Goal: Find specific page/section: Find specific page/section

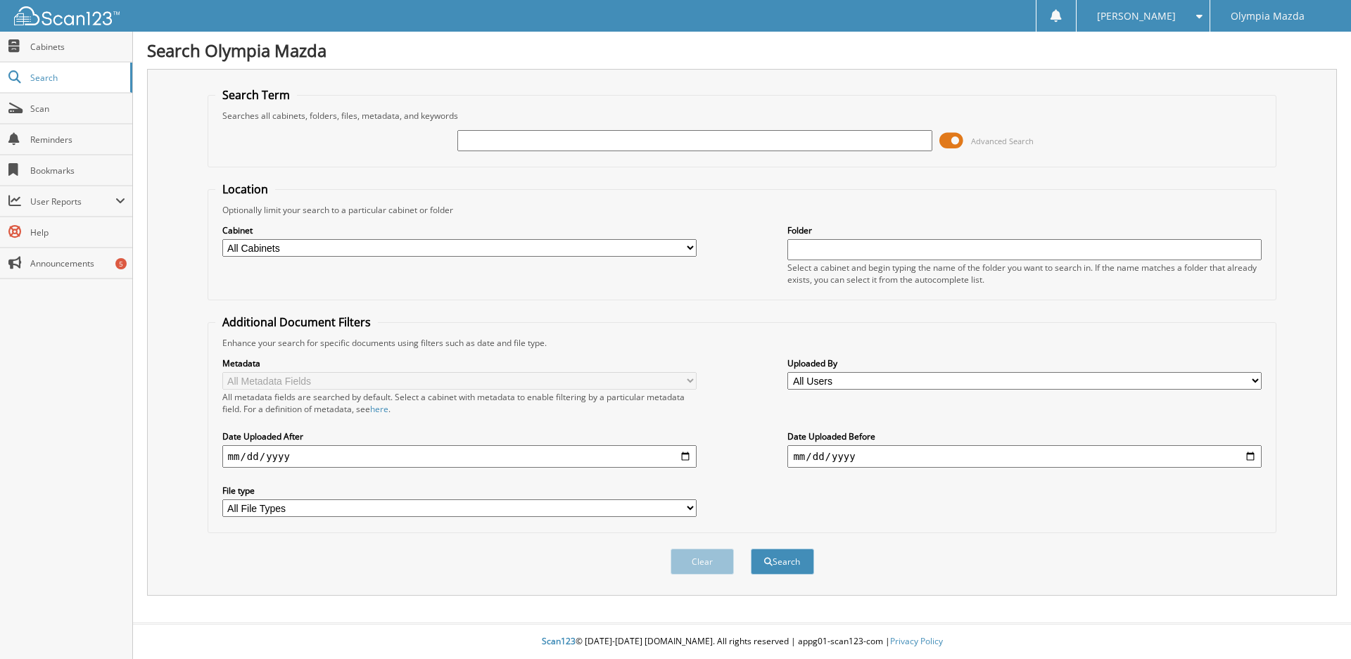
click at [957, 137] on span at bounding box center [951, 140] width 24 height 21
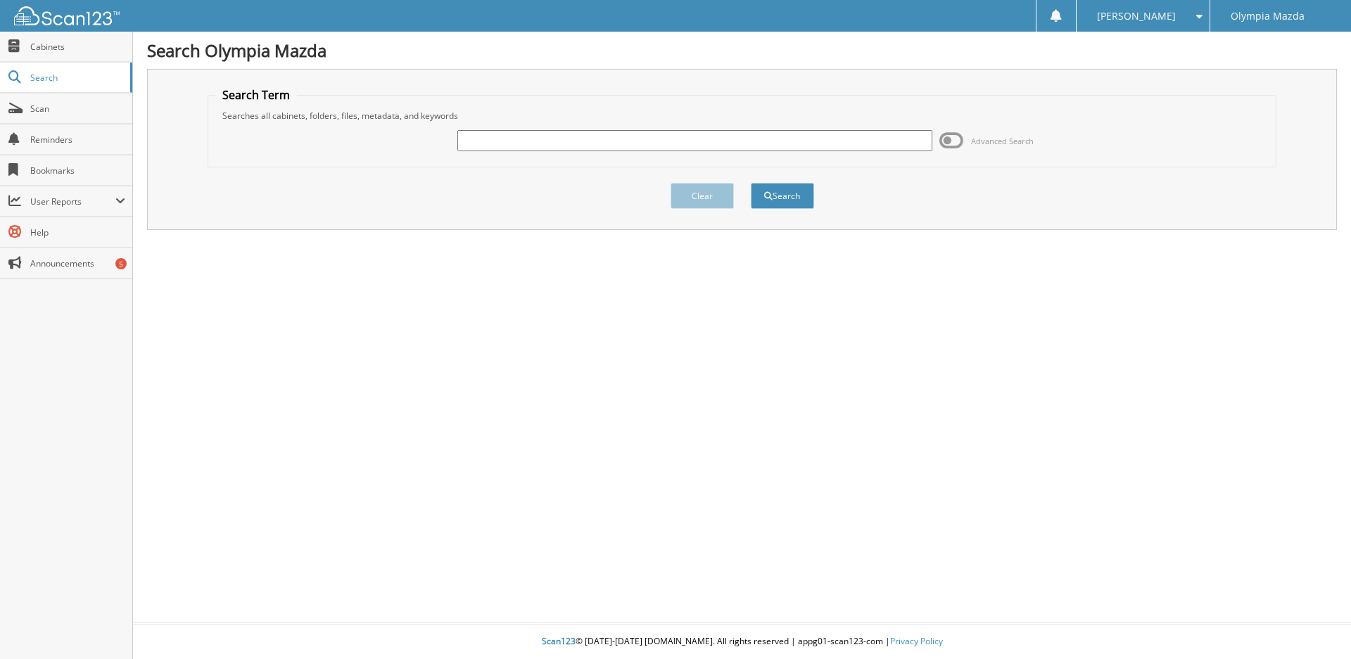
click at [825, 141] on input "text" at bounding box center [694, 140] width 474 height 21
type input "56986"
click at [751, 183] on button "Search" at bounding box center [782, 196] width 63 height 26
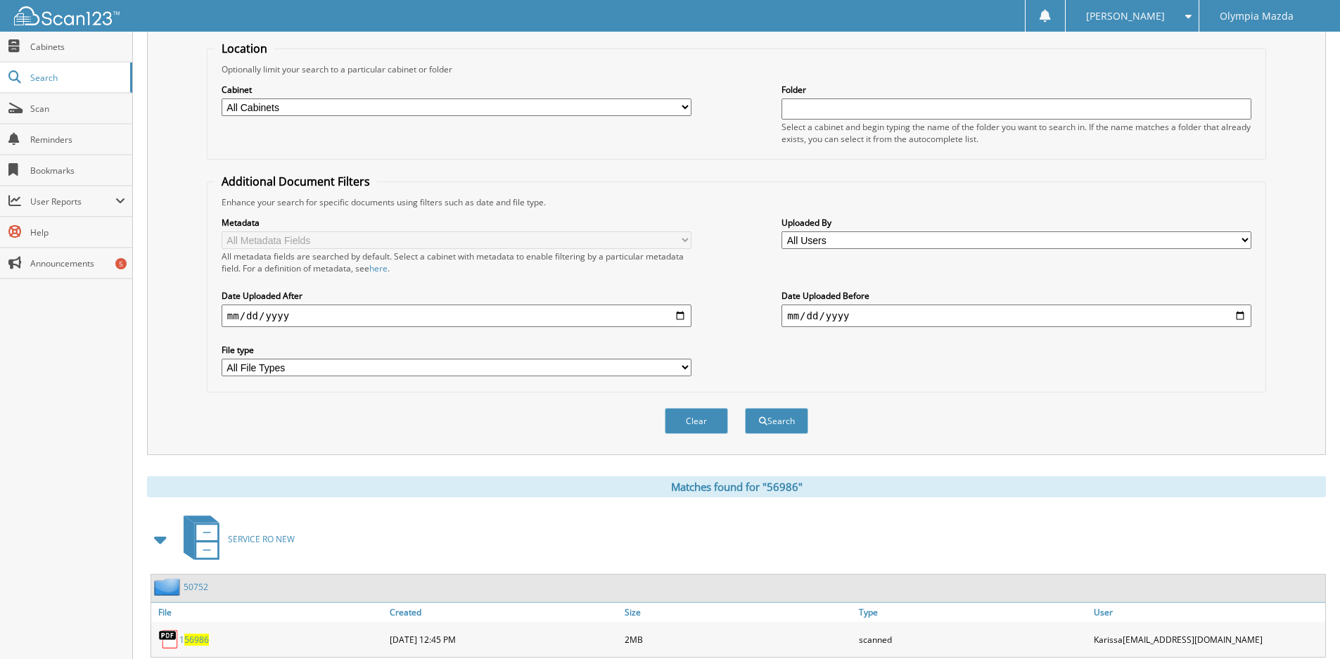
scroll to position [336, 0]
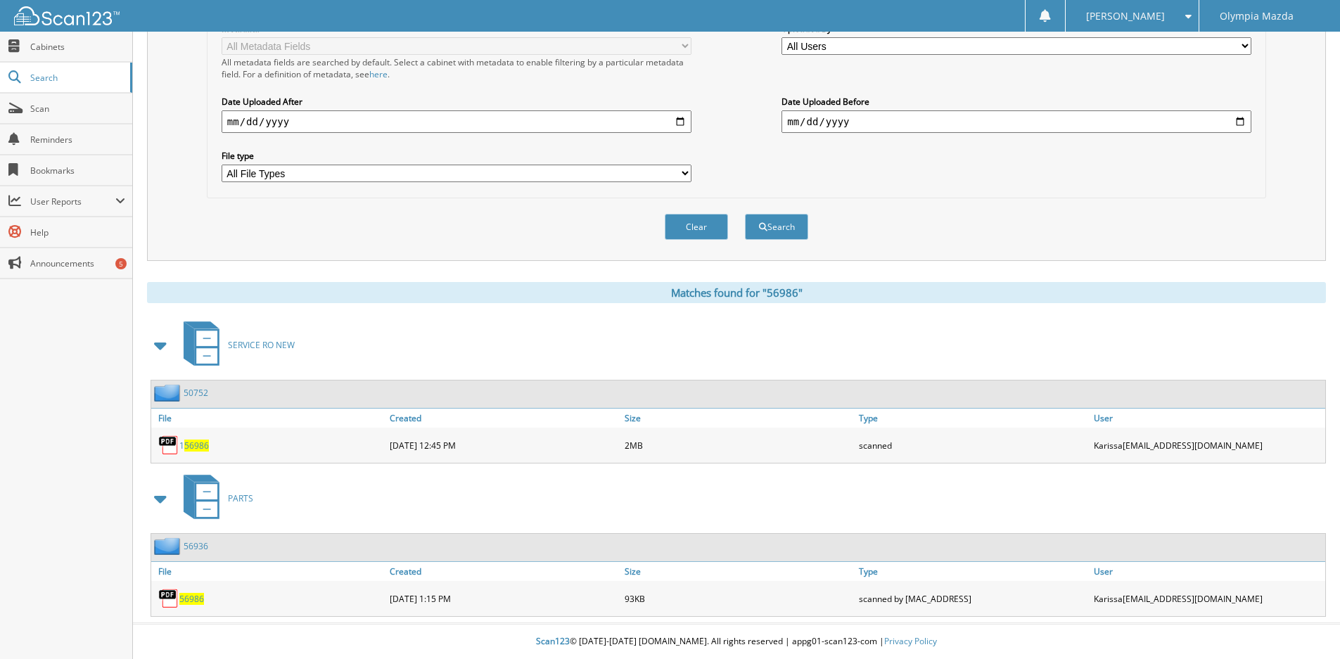
click at [196, 447] on span "56986" at bounding box center [196, 446] width 25 height 12
click at [195, 396] on link "50752" at bounding box center [196, 393] width 25 height 12
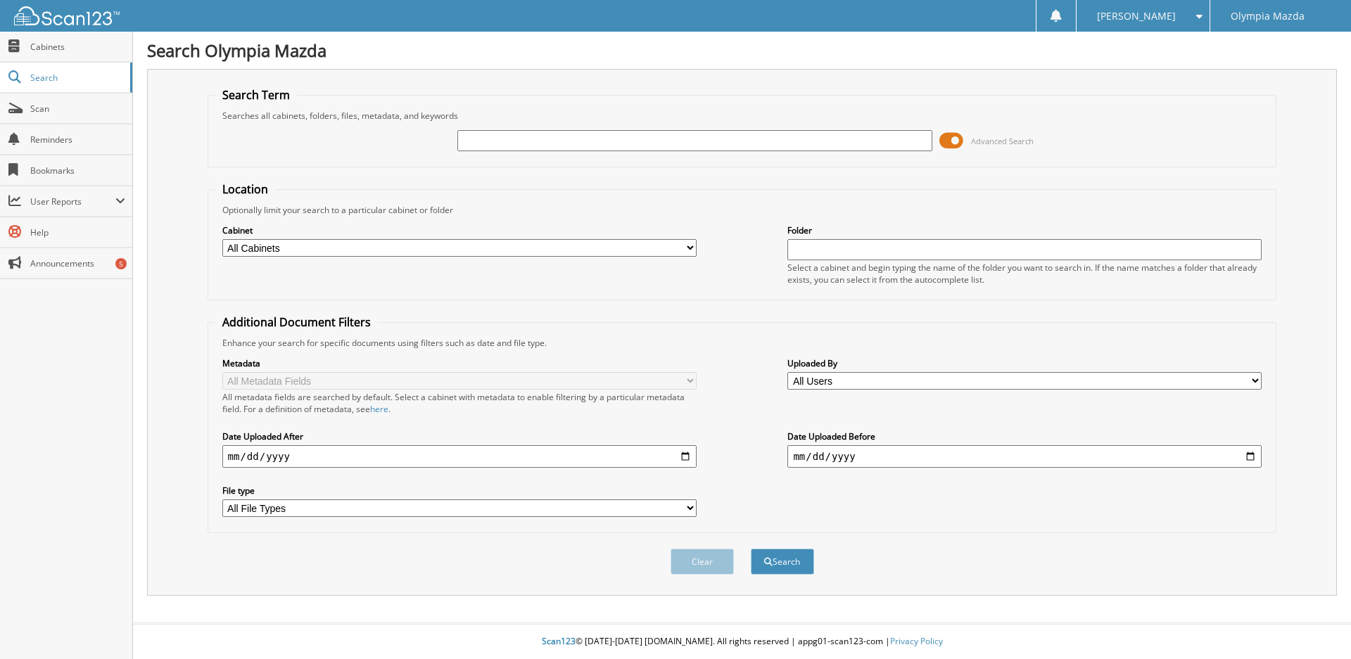
click at [616, 136] on input "text" at bounding box center [694, 140] width 474 height 21
type input "56986"
click at [751, 549] on button "Search" at bounding box center [782, 562] width 63 height 26
